Goal: Information Seeking & Learning: Learn about a topic

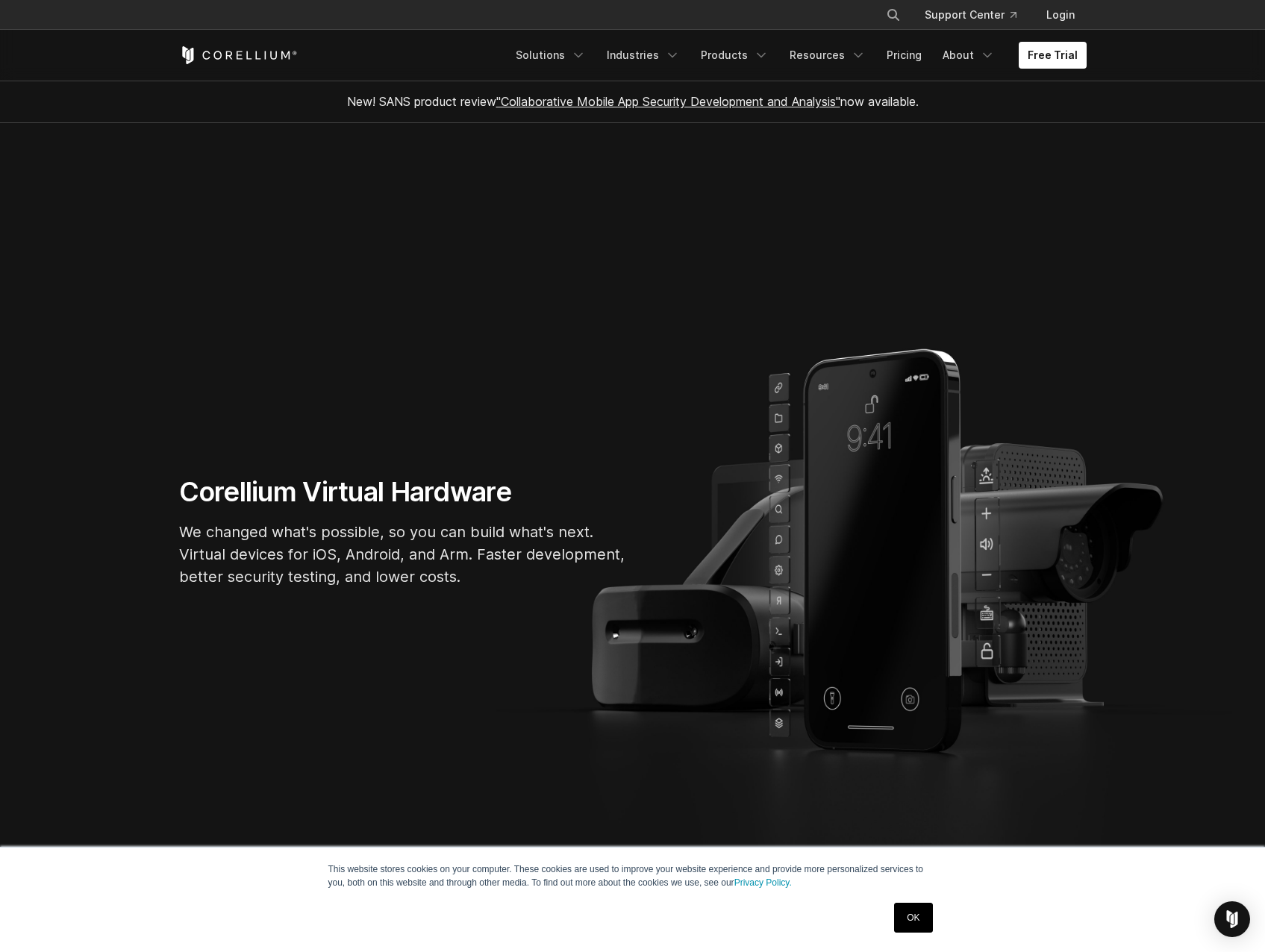
click at [887, 903] on div "OK" at bounding box center [605, 918] width 663 height 39
click at [915, 914] on link "OK" at bounding box center [913, 917] width 38 height 30
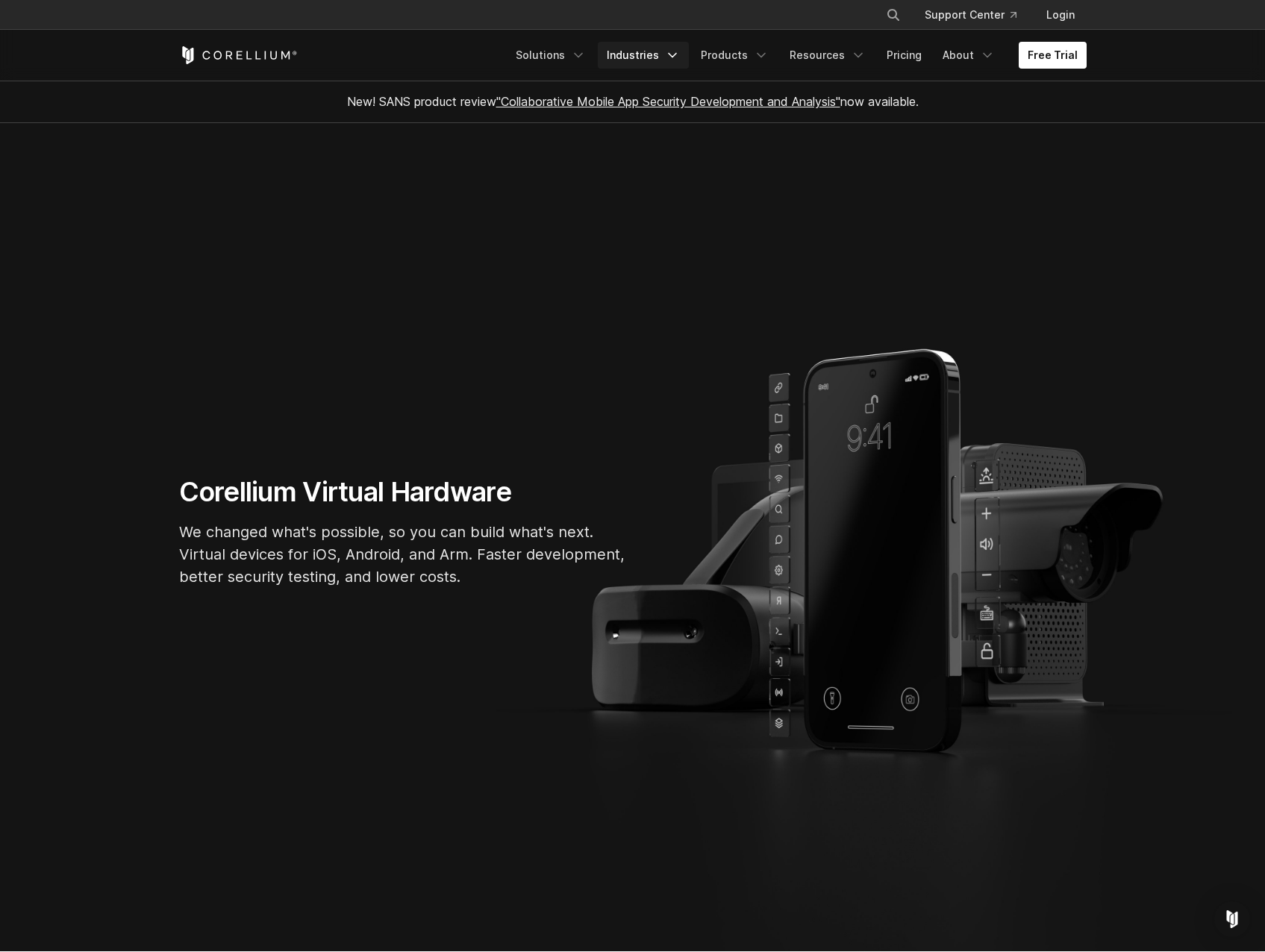
click at [664, 53] on link "Industries" at bounding box center [643, 55] width 92 height 27
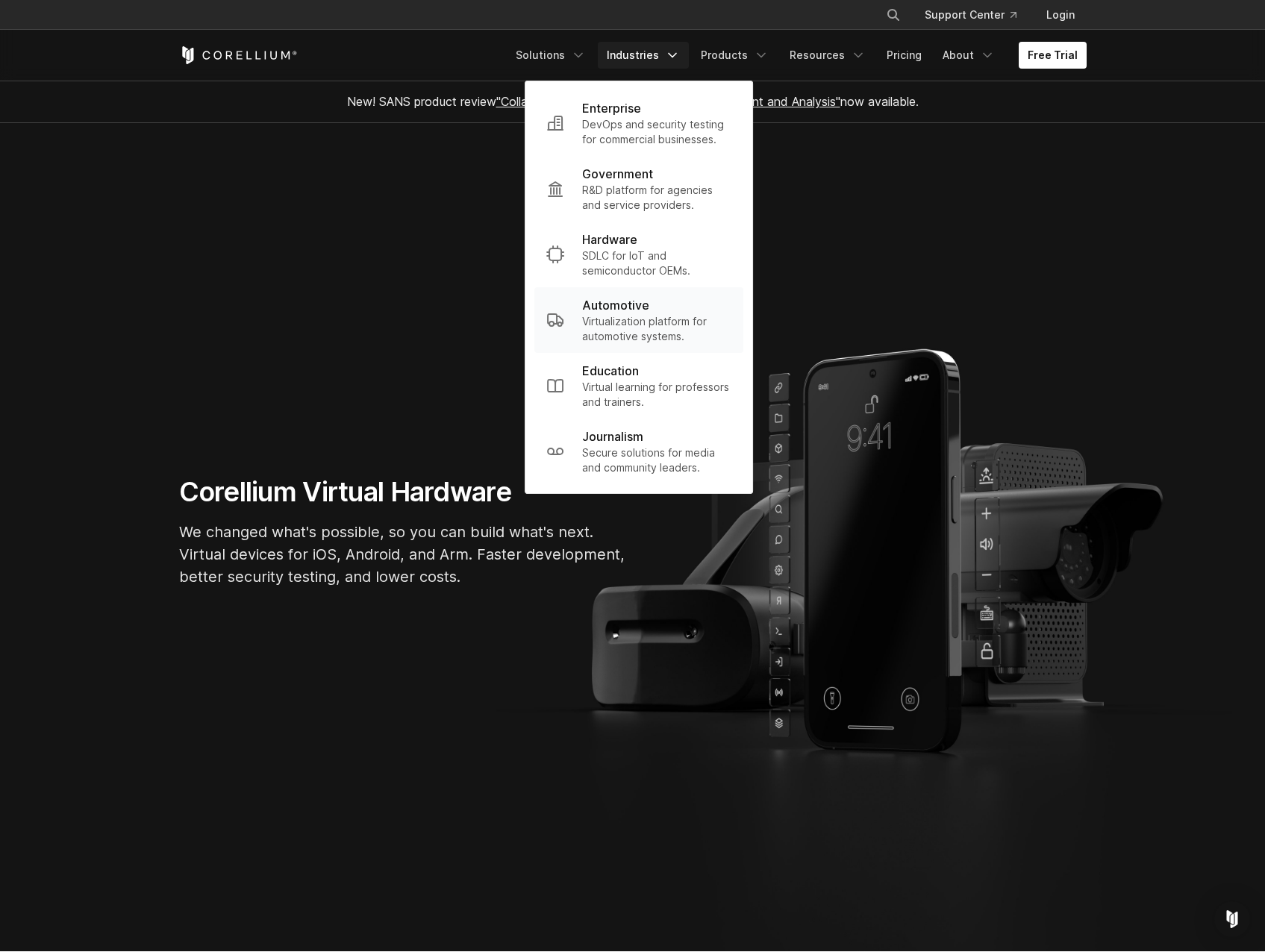
click at [621, 308] on p "Automotive" at bounding box center [616, 305] width 67 height 18
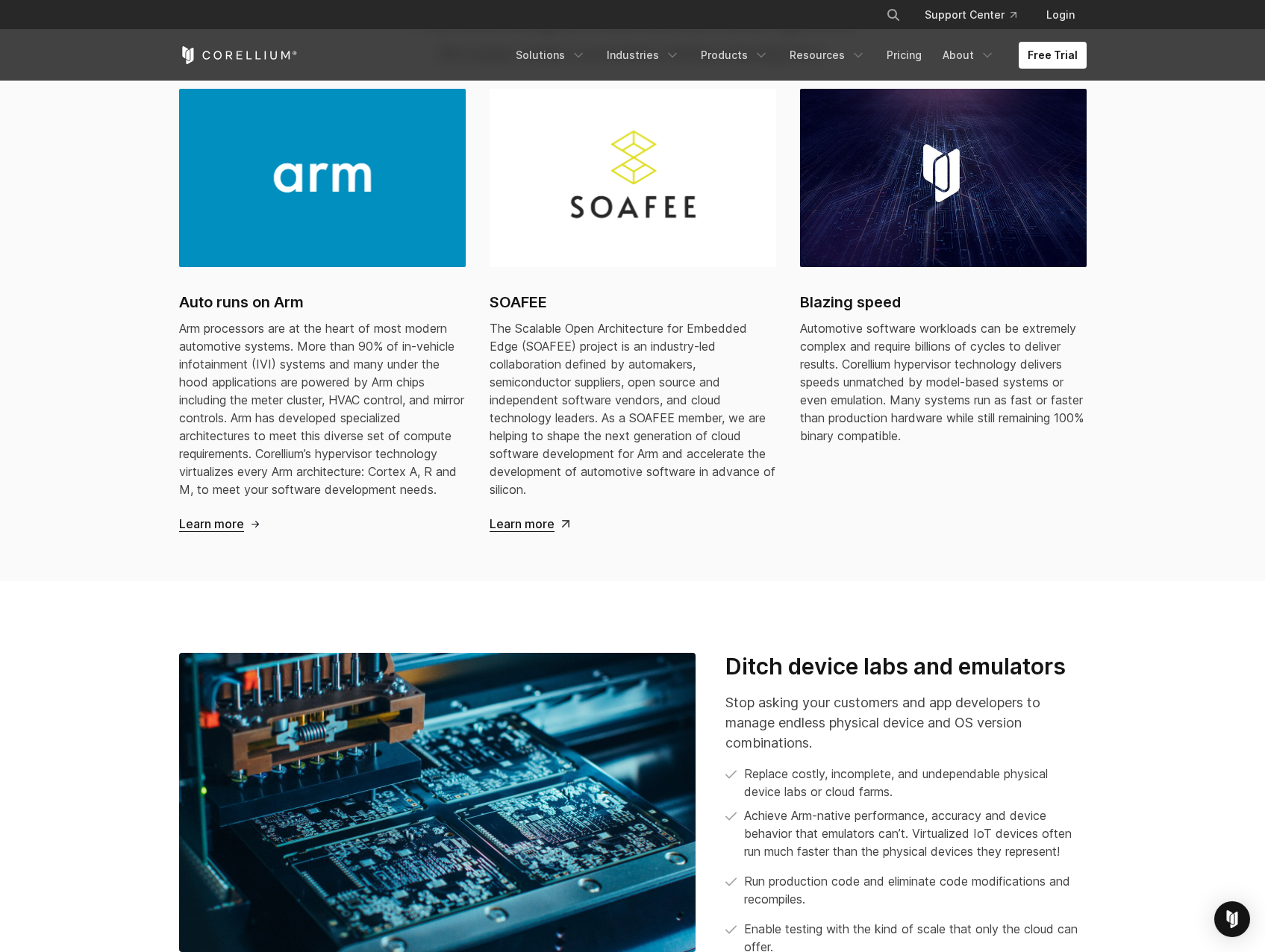
scroll to position [1716, 0]
click at [913, 59] on link "Pricing" at bounding box center [905, 55] width 53 height 27
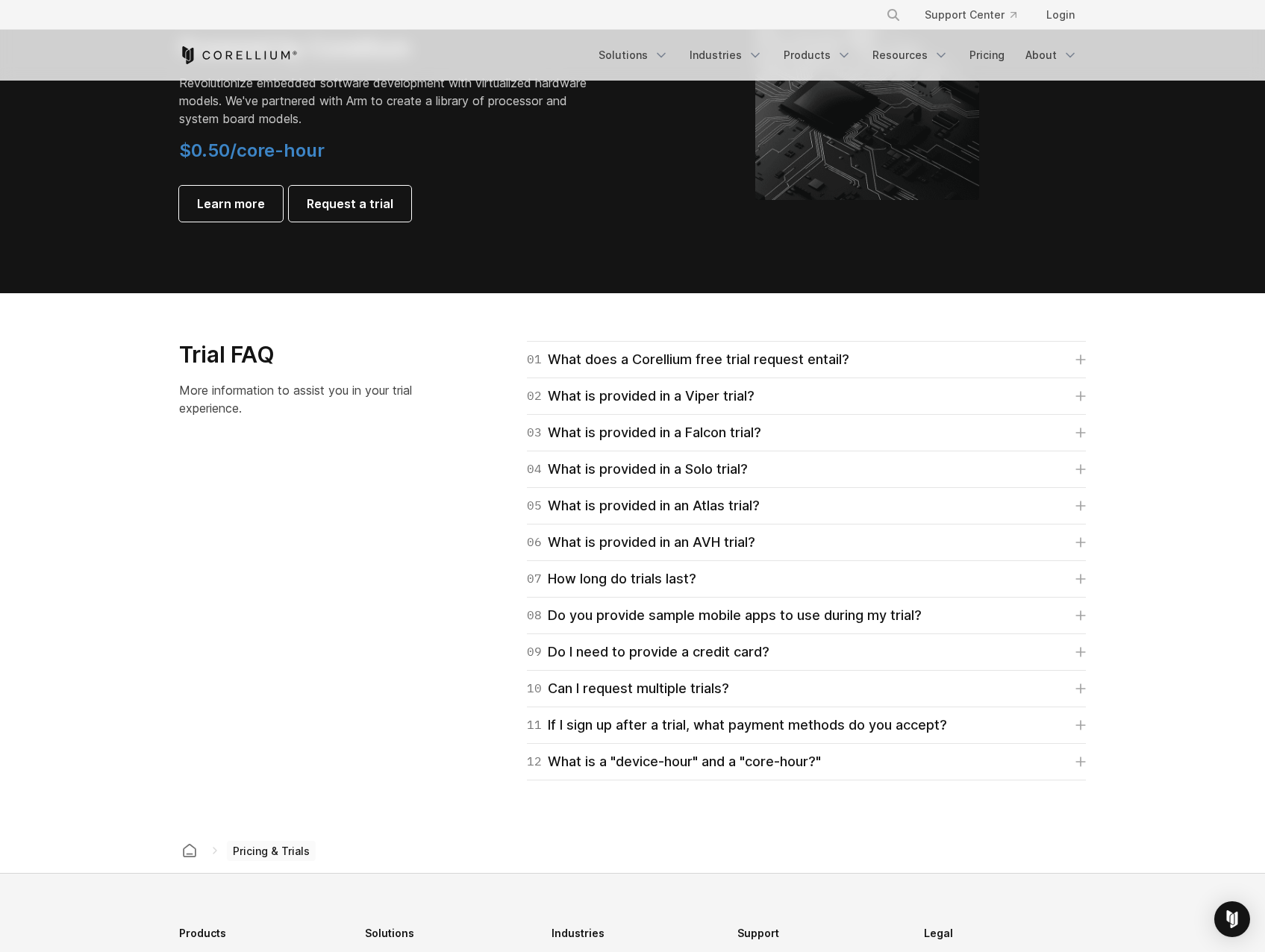
scroll to position [2015, 0]
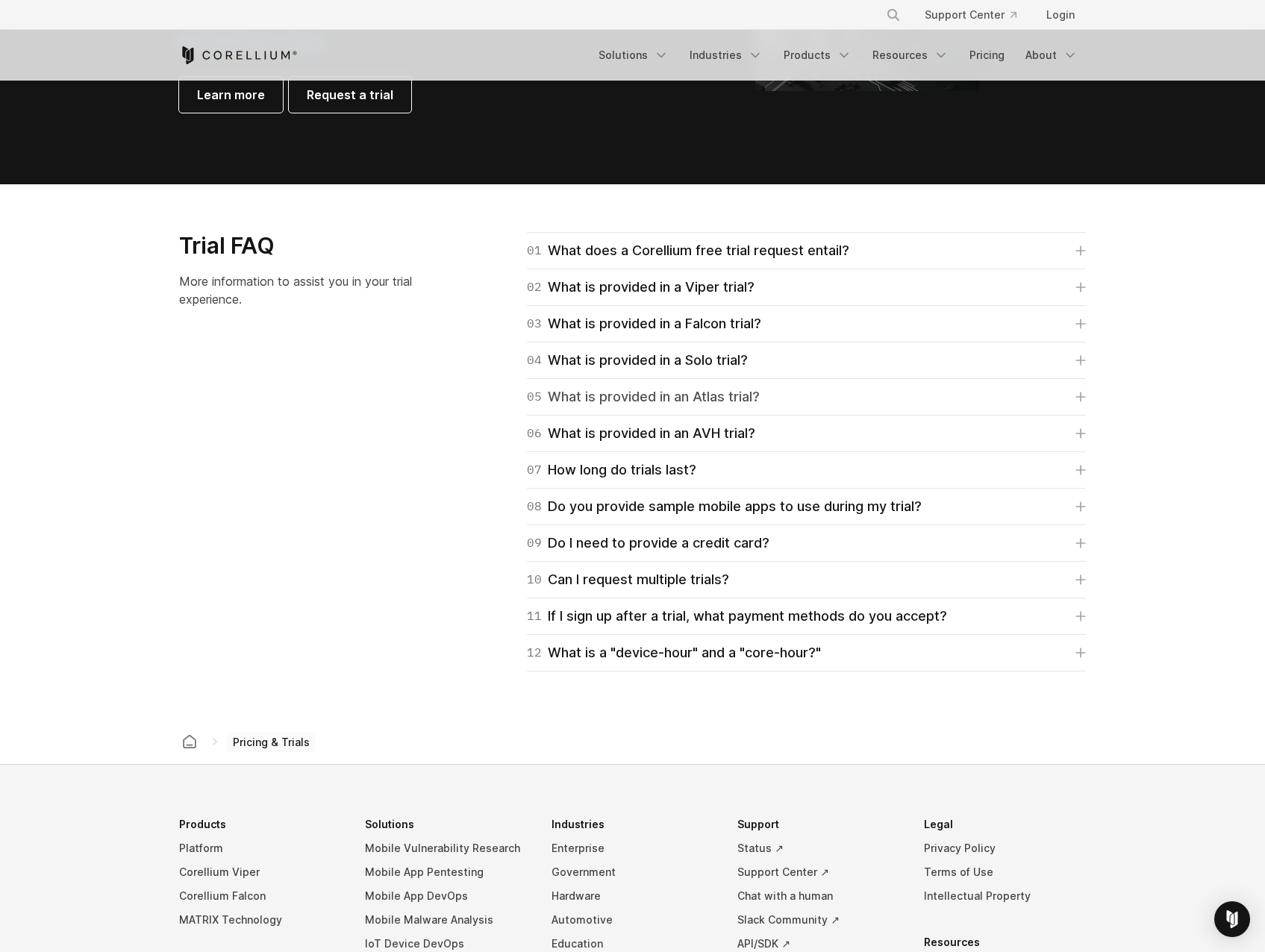
click at [600, 390] on div "05 What is provided in an Atlas trial?" at bounding box center [643, 397] width 233 height 21
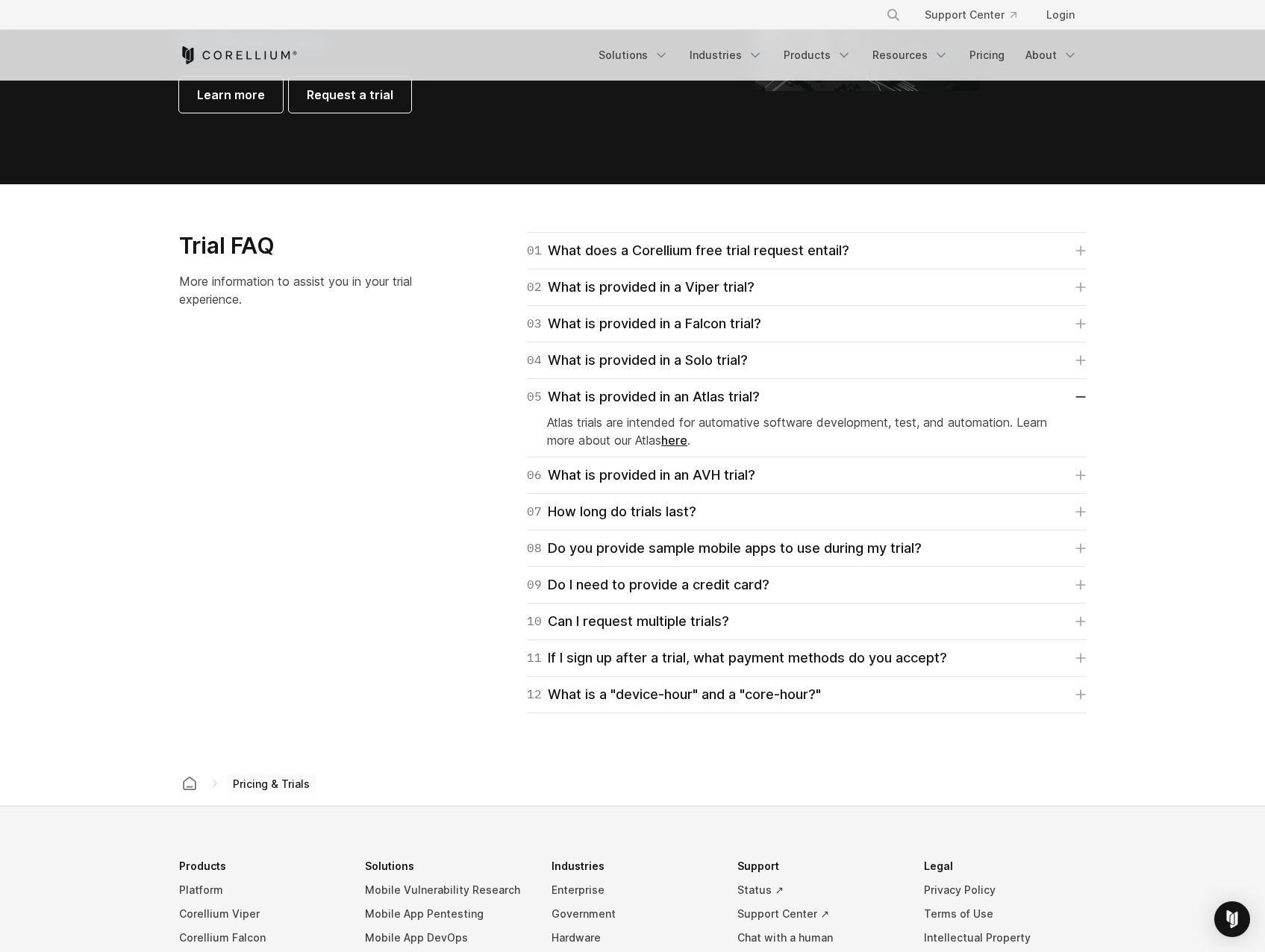
click at [677, 436] on link "here" at bounding box center [674, 440] width 26 height 15
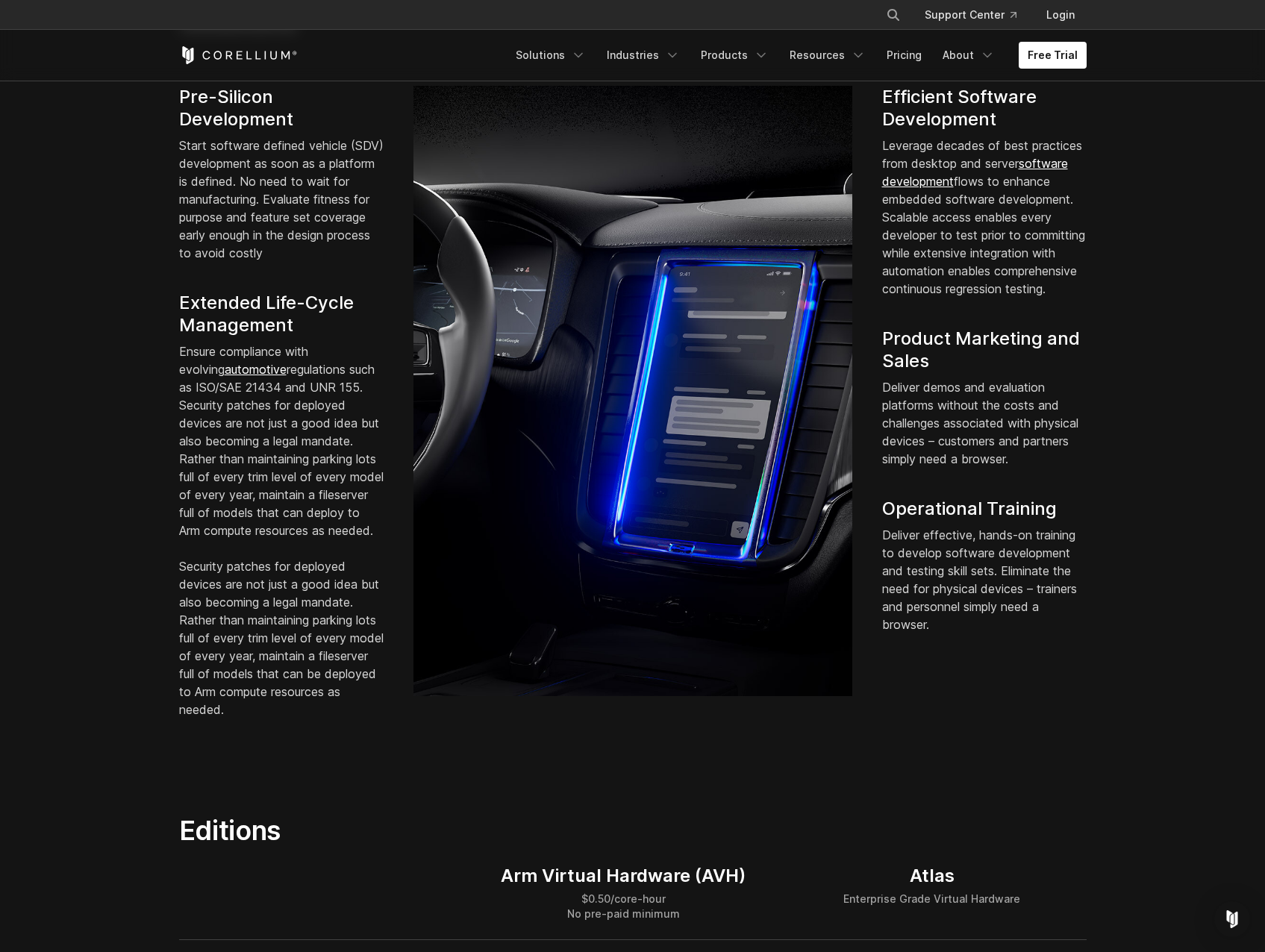
scroll to position [746, 0]
